Goal: Task Accomplishment & Management: Manage account settings

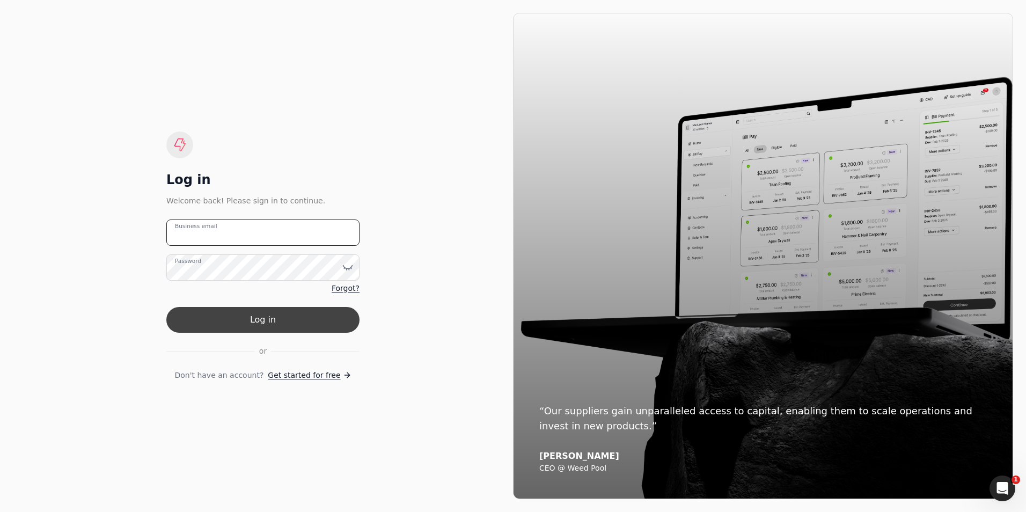
type email "[PERSON_NAME][EMAIL_ADDRESS][PERSON_NAME][DOMAIN_NAME]"
click at [251, 318] on button "Log in" at bounding box center [262, 320] width 193 height 26
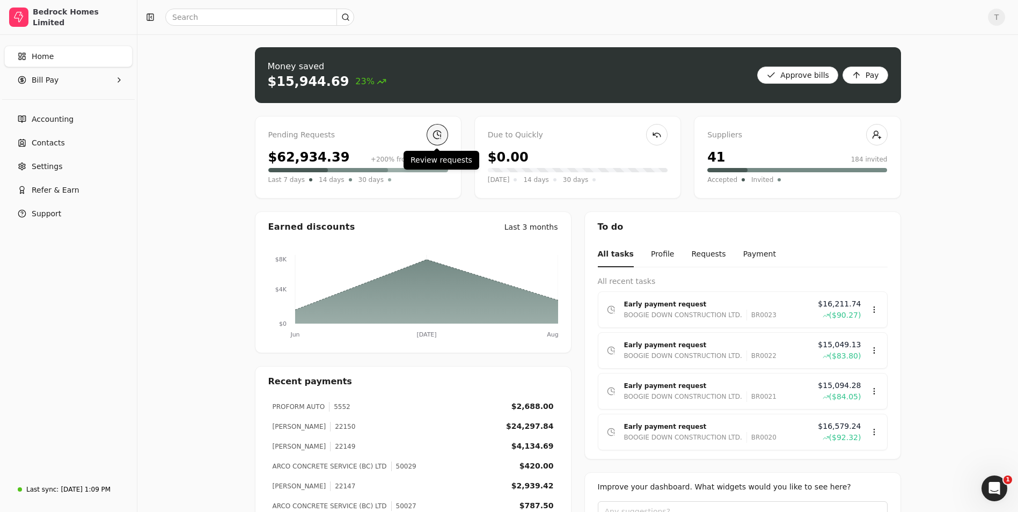
click at [433, 141] on link at bounding box center [437, 134] width 21 height 21
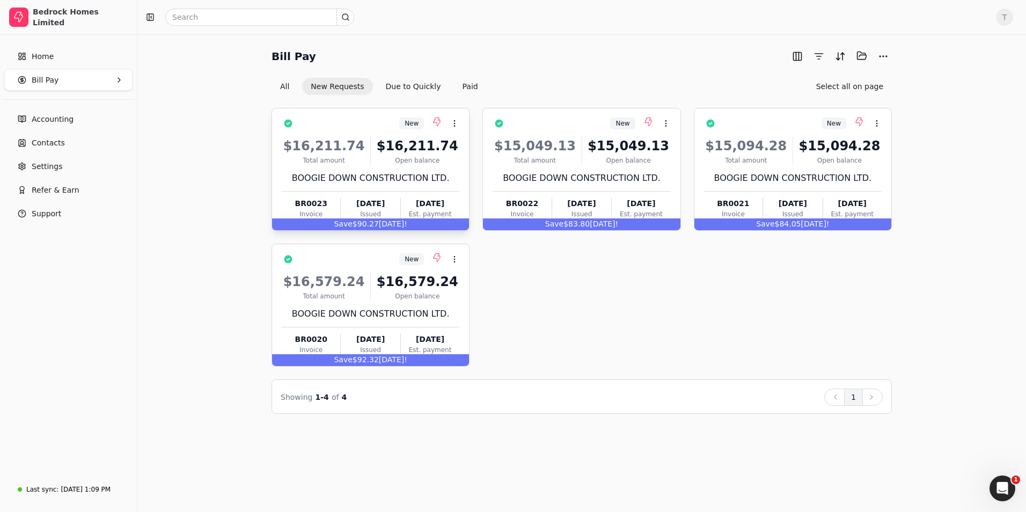
click at [445, 159] on div "Open balance" at bounding box center [417, 161] width 84 height 10
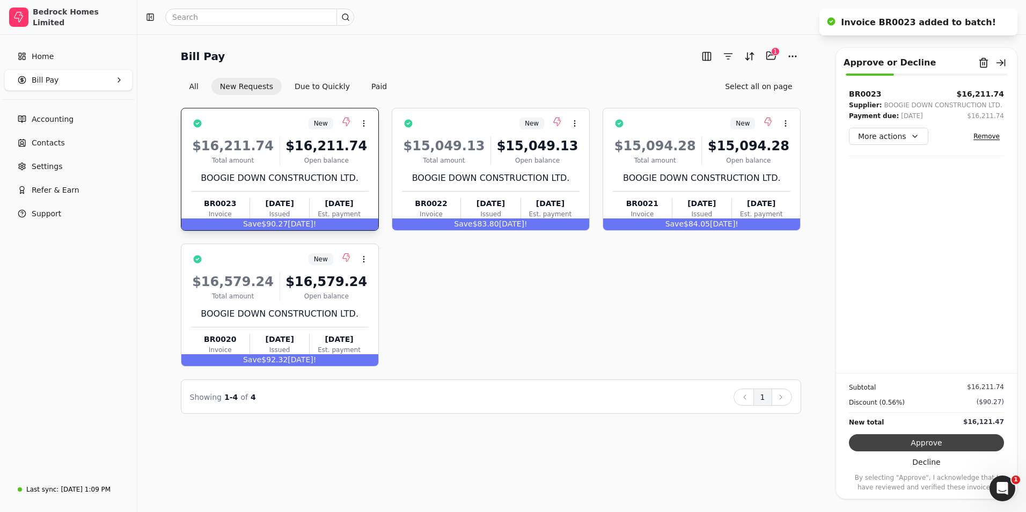
click at [933, 442] on button "Approve" at bounding box center [926, 442] width 155 height 17
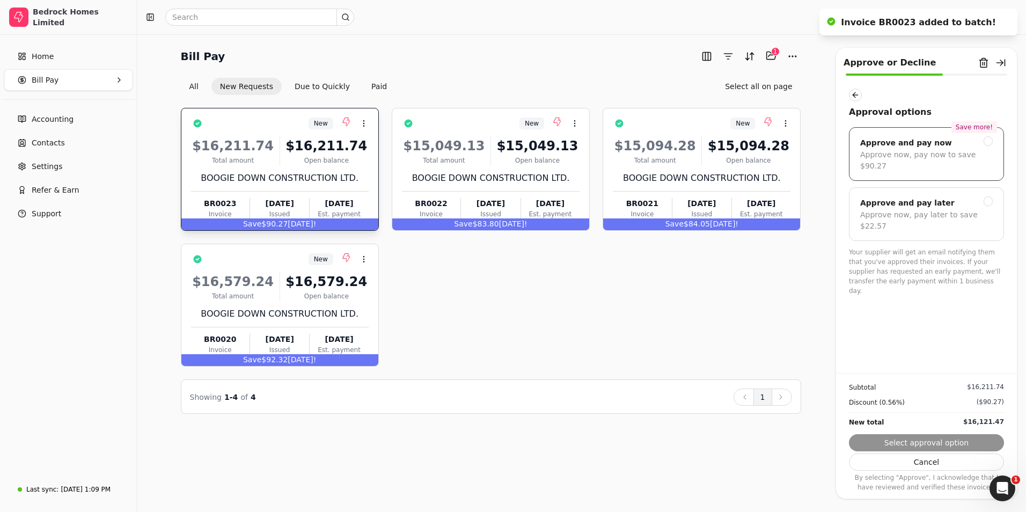
click at [919, 142] on div "Approve and pay now" at bounding box center [906, 142] width 92 height 13
click at [927, 443] on button "Next" at bounding box center [926, 442] width 155 height 17
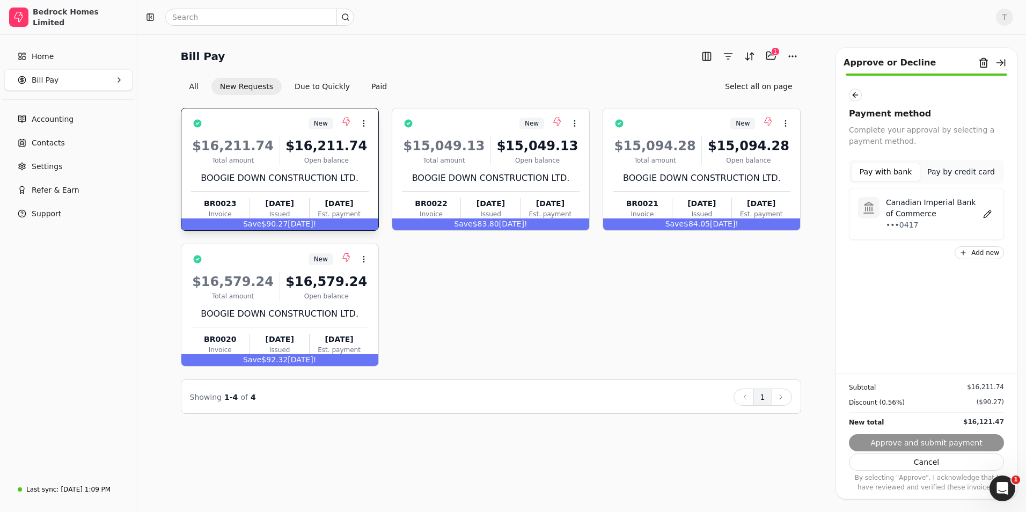
click at [900, 207] on p "Canadian Imperial Bank of Commerce" at bounding box center [933, 208] width 94 height 23
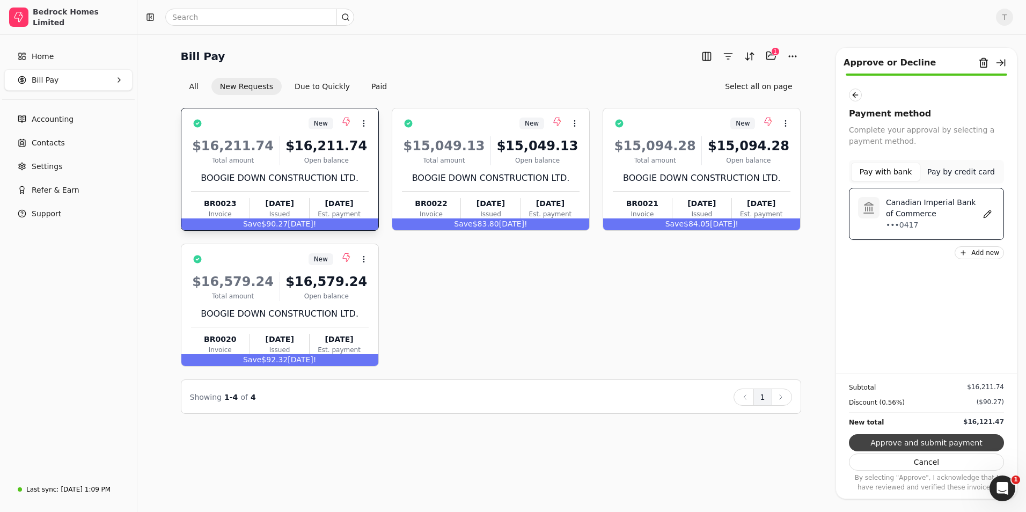
click at [937, 440] on button "Approve and submit payment" at bounding box center [926, 442] width 155 height 17
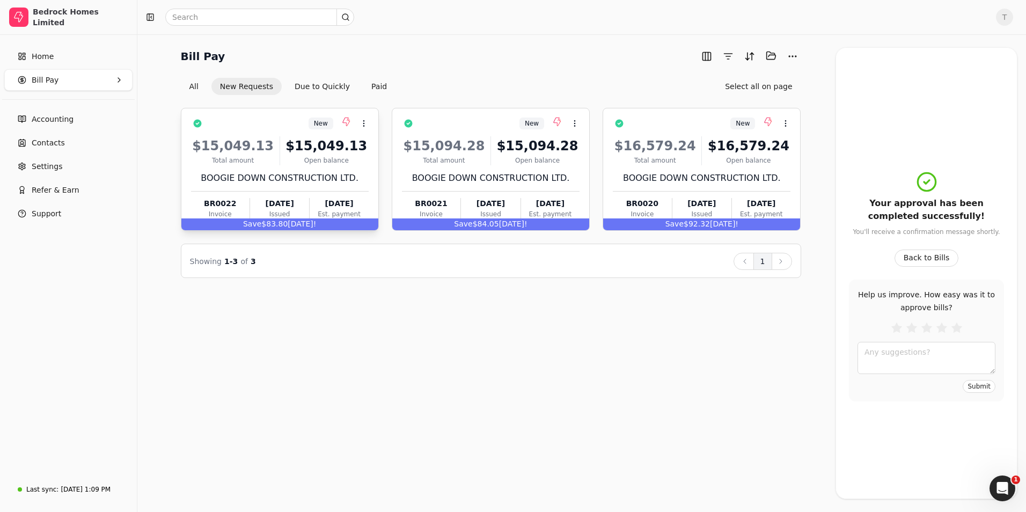
click at [334, 152] on div "$15,049.13" at bounding box center [326, 145] width 84 height 19
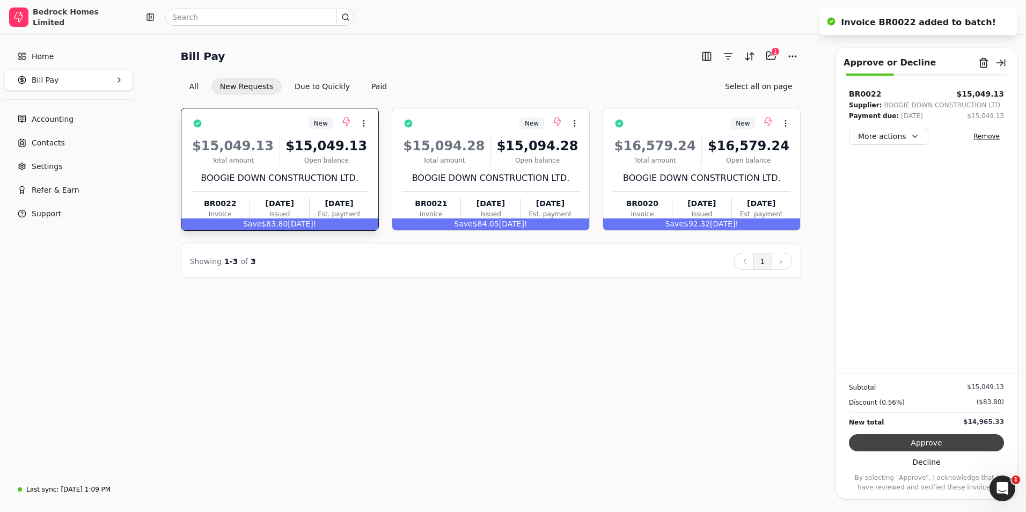
click at [970, 442] on button "Approve" at bounding box center [926, 442] width 155 height 17
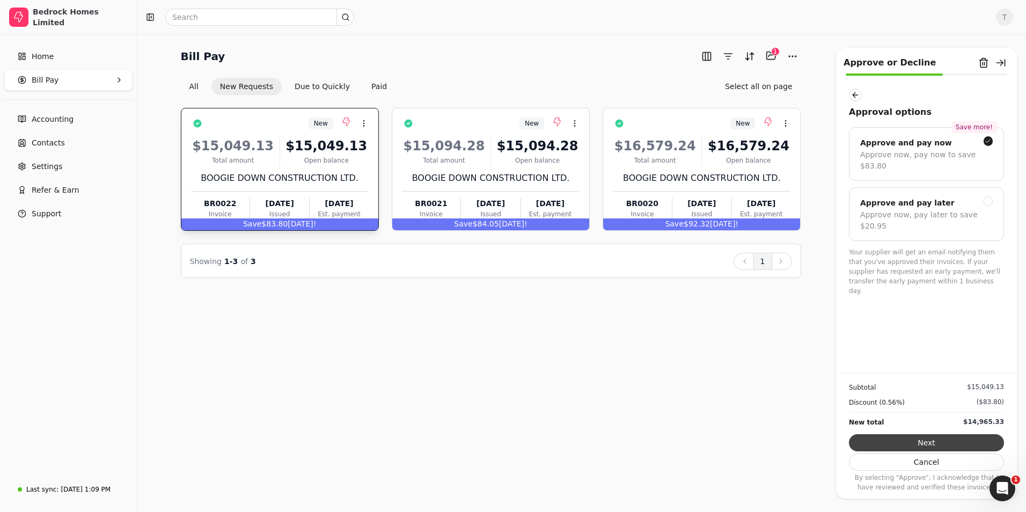
click at [943, 438] on button "Next" at bounding box center [926, 442] width 155 height 17
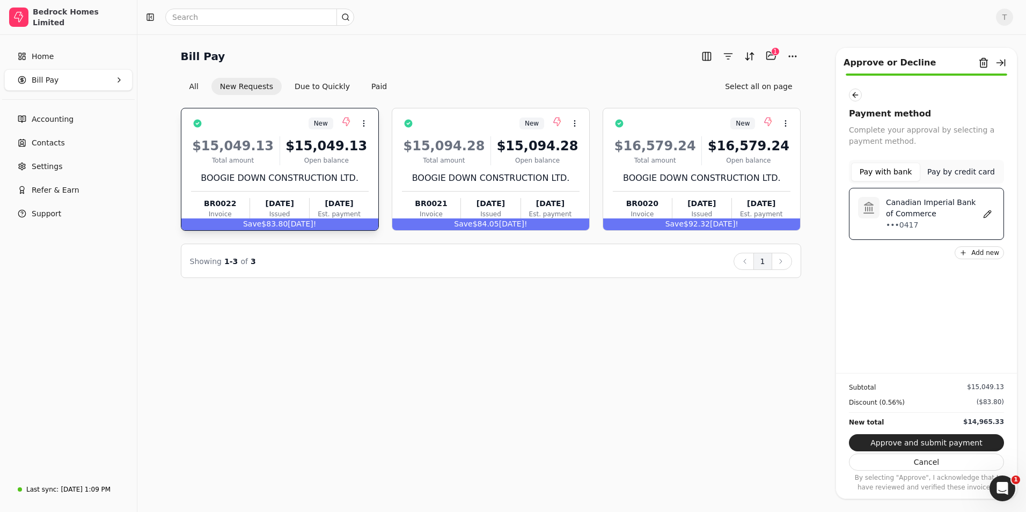
click at [937, 206] on p "Canadian Imperial Bank of Commerce" at bounding box center [933, 208] width 94 height 23
click at [932, 441] on button "Approve and submit payment" at bounding box center [926, 442] width 155 height 17
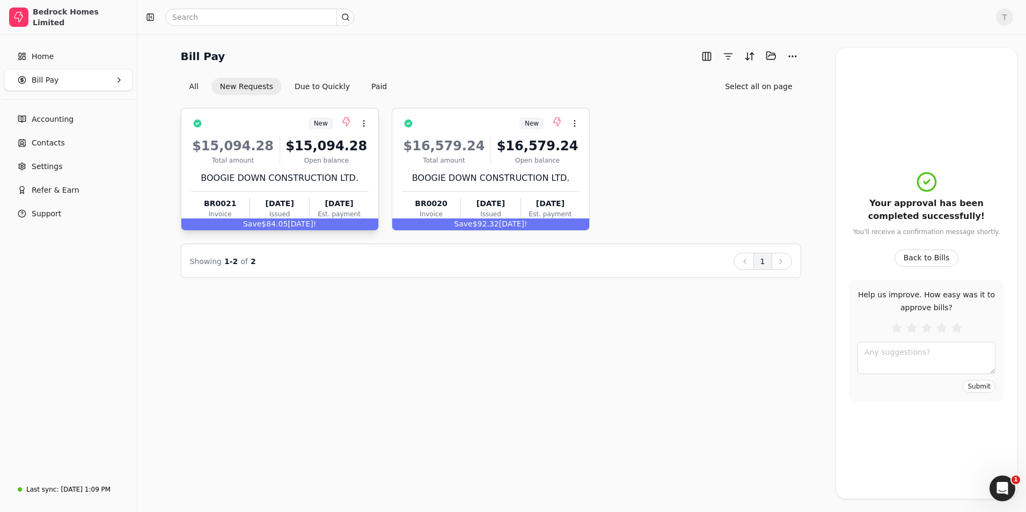
click at [345, 143] on div "$15,094.28" at bounding box center [326, 145] width 84 height 19
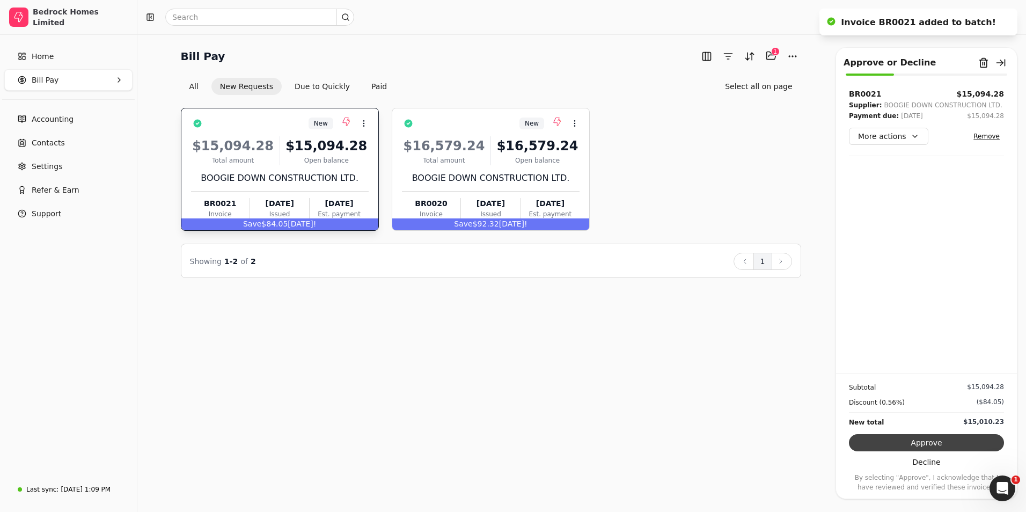
click at [962, 443] on button "Approve" at bounding box center [926, 442] width 155 height 17
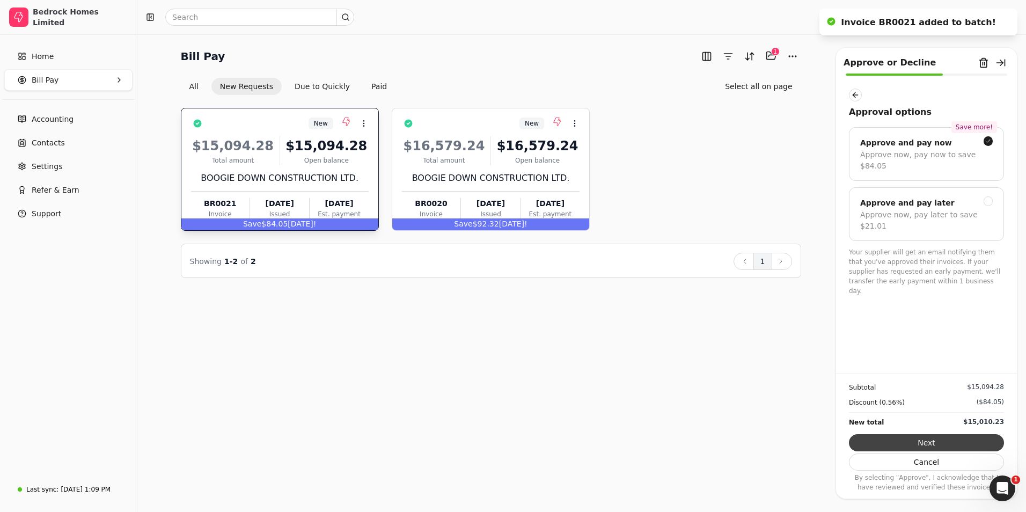
click at [931, 442] on button "Next" at bounding box center [926, 442] width 155 height 17
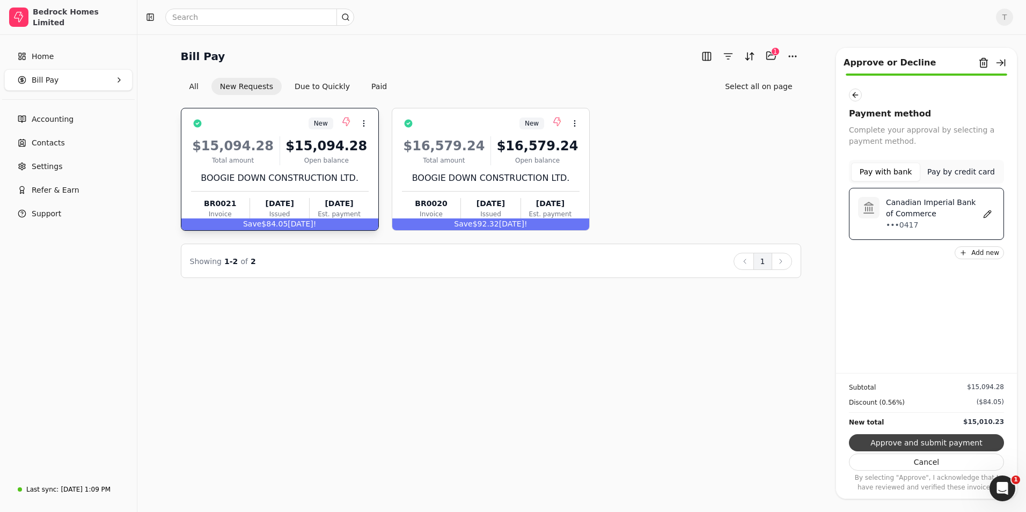
click at [921, 437] on button "Approve and submit payment" at bounding box center [926, 442] width 155 height 17
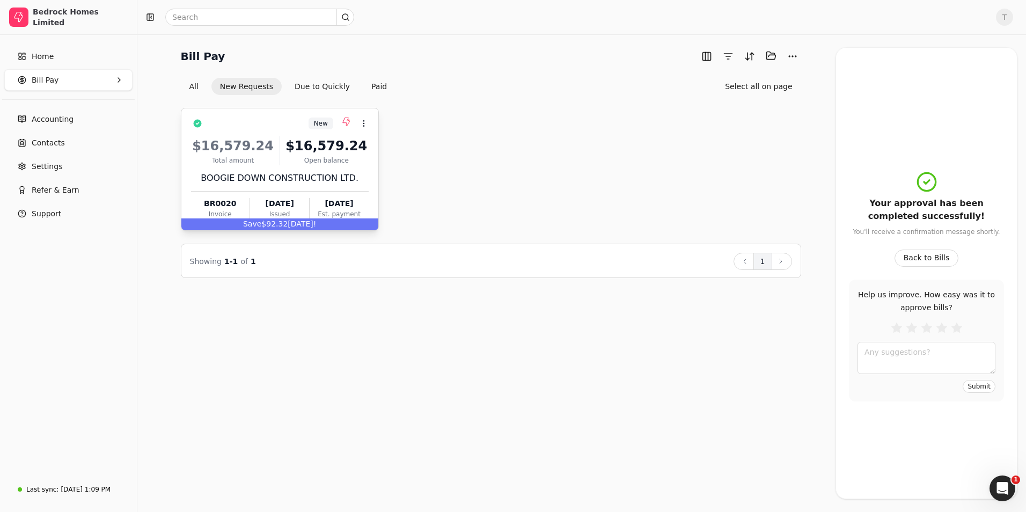
click at [328, 159] on div "Open balance" at bounding box center [326, 161] width 84 height 10
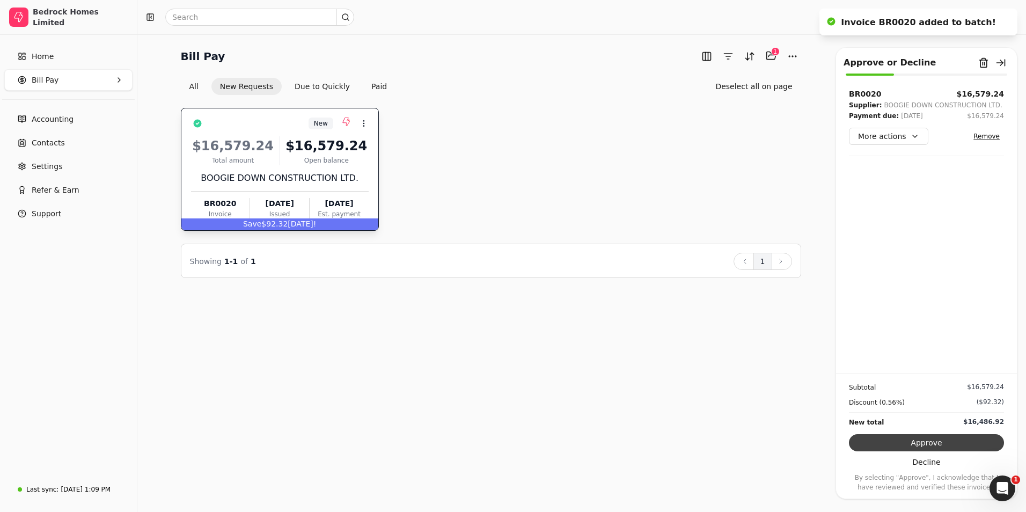
click at [948, 440] on button "Approve" at bounding box center [926, 442] width 155 height 17
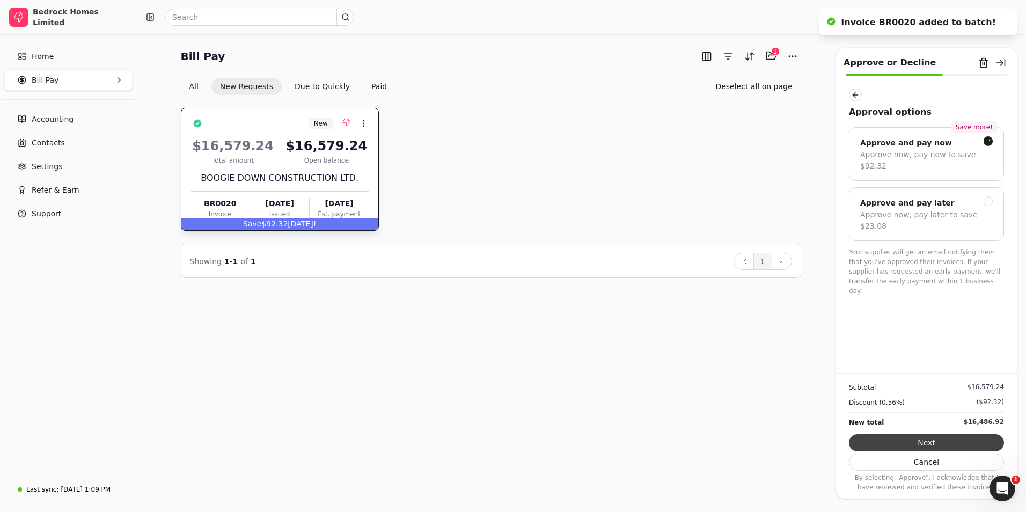
click at [946, 441] on button "Next" at bounding box center [926, 442] width 155 height 17
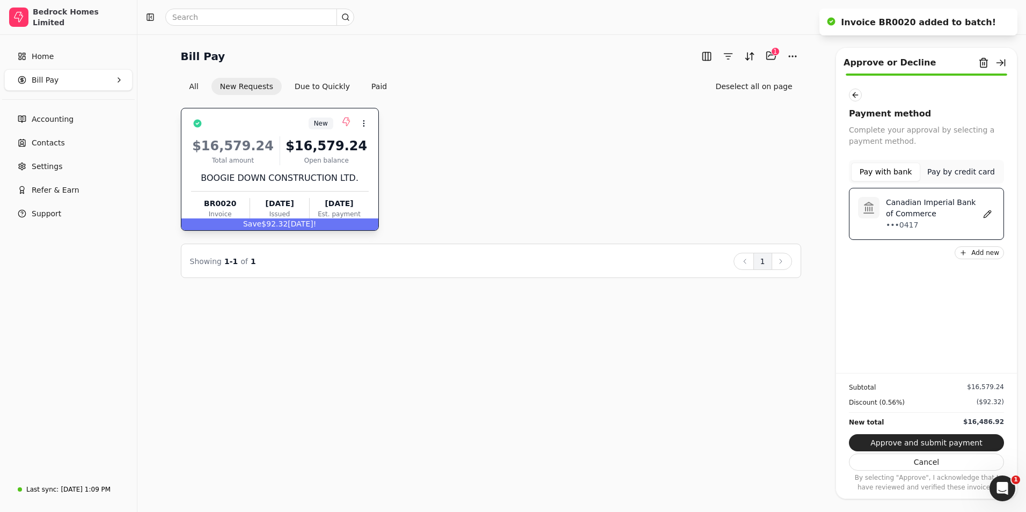
click at [942, 220] on p "•••0417" at bounding box center [933, 225] width 94 height 11
click at [962, 438] on button "Approve and submit payment" at bounding box center [926, 442] width 155 height 17
